Goal: Navigation & Orientation: Understand site structure

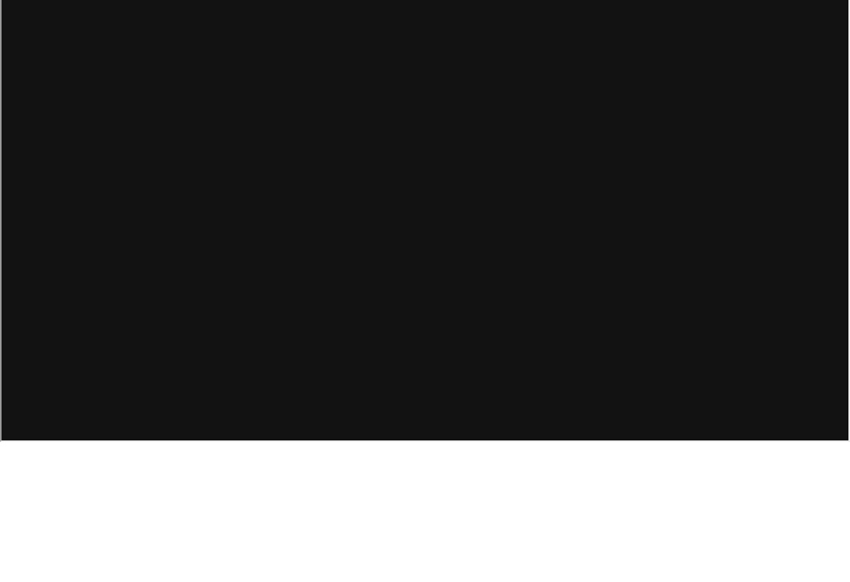
scroll to position [6, 0]
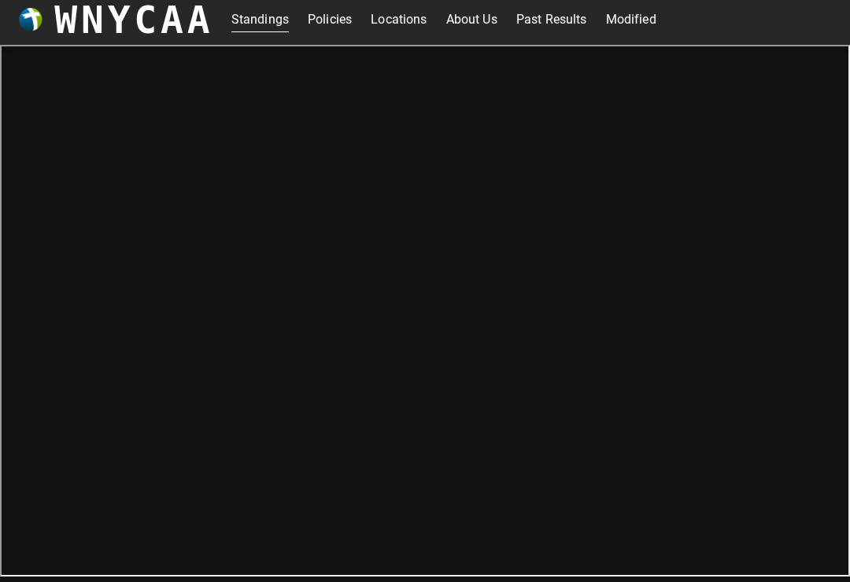
click at [464, 24] on link "About Us" at bounding box center [471, 19] width 51 height 25
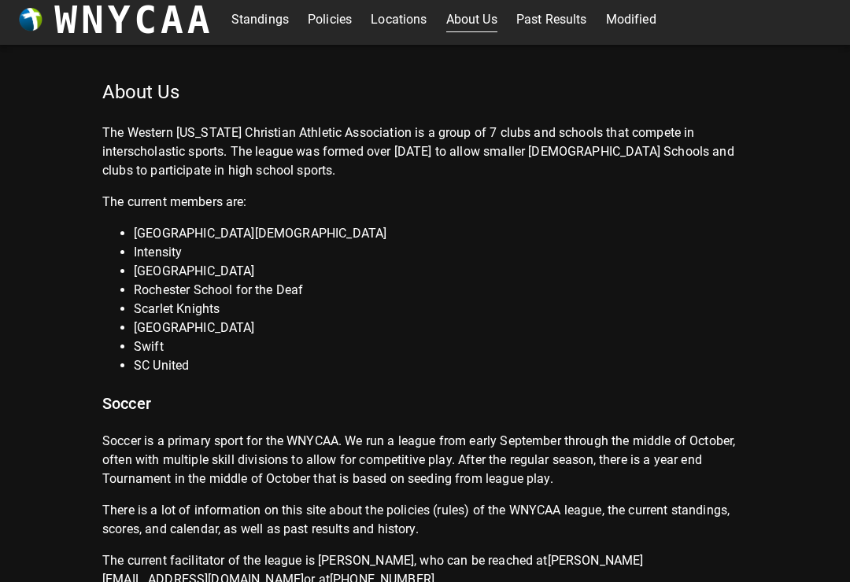
click at [386, 14] on link "Locations" at bounding box center [399, 19] width 56 height 25
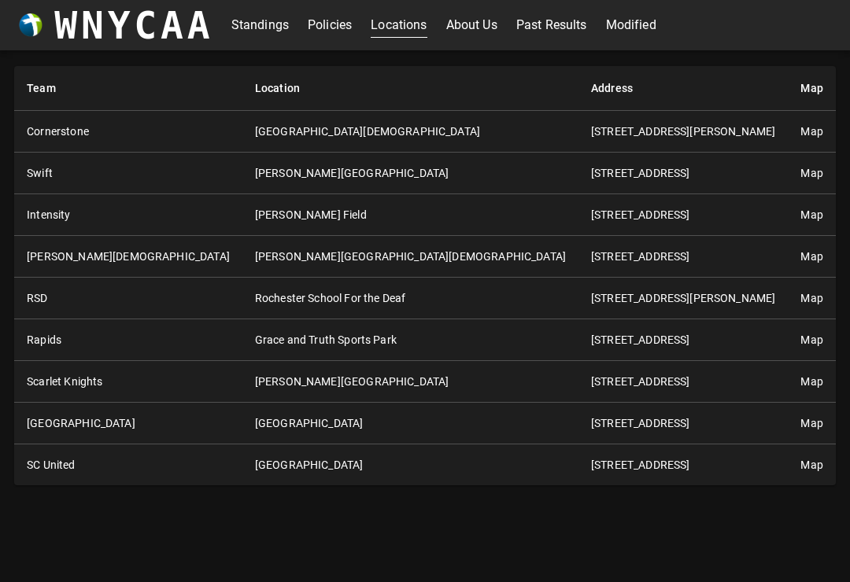
click at [326, 27] on link "Policies" at bounding box center [330, 25] width 44 height 25
